Goal: Transaction & Acquisition: Purchase product/service

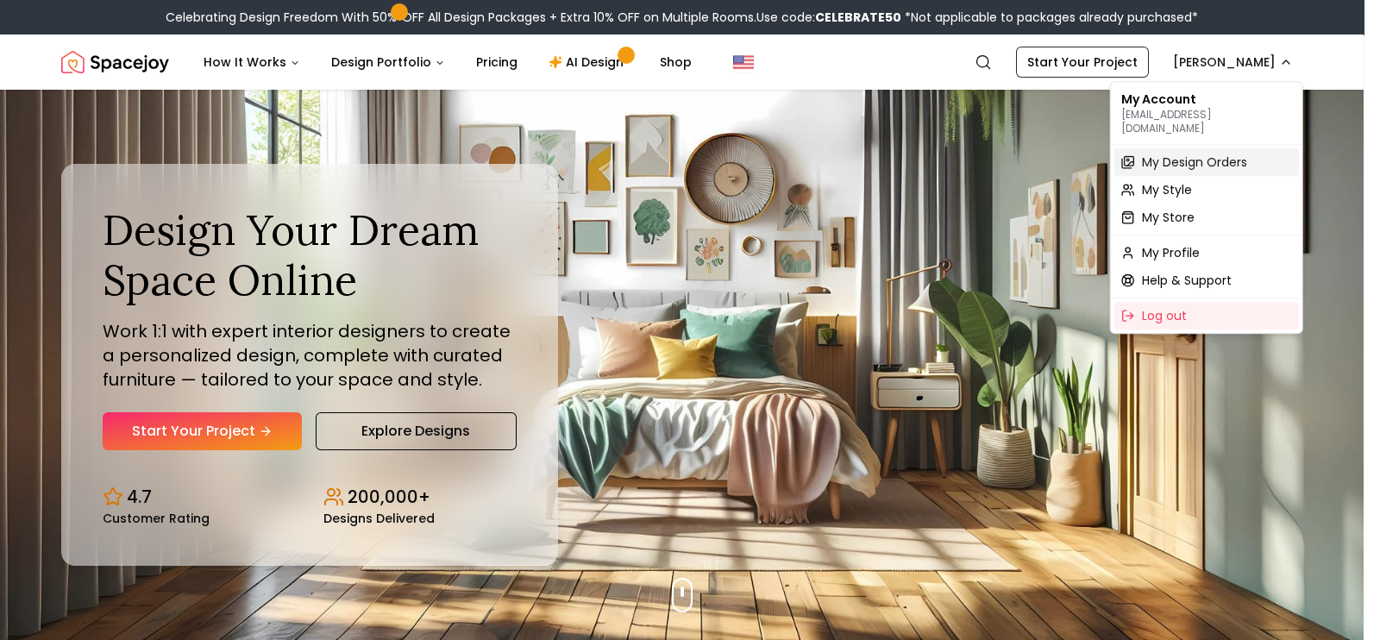
click at [1169, 154] on span "My Design Orders" at bounding box center [1194, 162] width 105 height 17
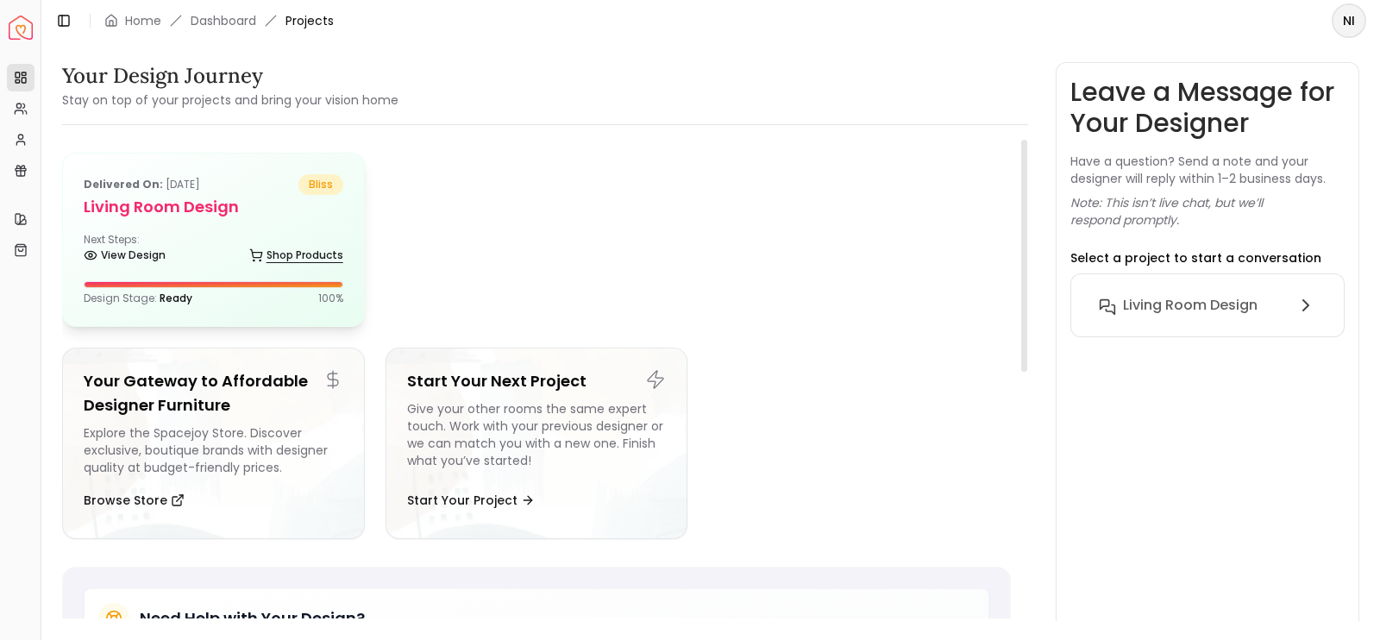
click at [334, 244] on link "Shop Products" at bounding box center [296, 255] width 94 height 24
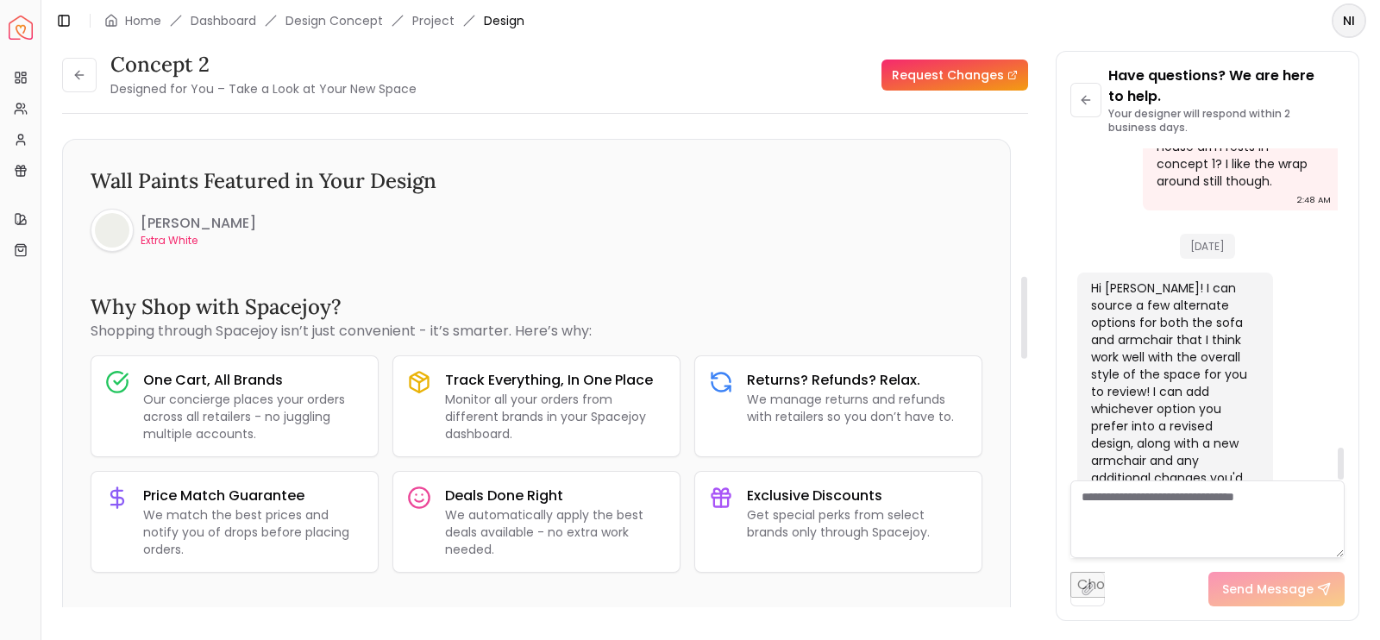
scroll to position [889, 0]
